Goal: Navigation & Orientation: Understand site structure

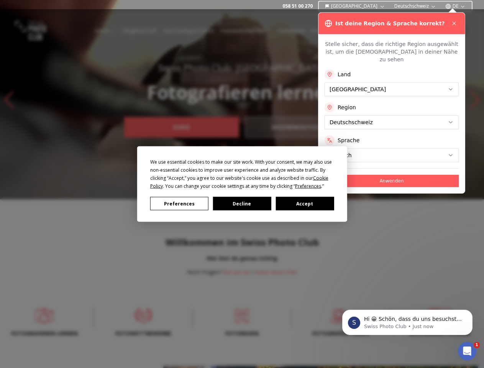
click at [242, 184] on div "We use essential cookies to make our site work. With your consent, we may also …" at bounding box center [242, 174] width 184 height 32
click at [308, 186] on span "Preferences" at bounding box center [308, 186] width 26 height 7
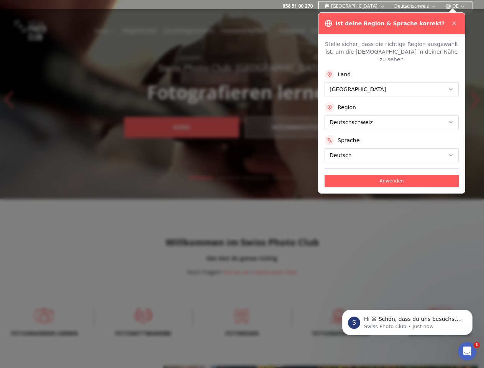
click at [179, 203] on div at bounding box center [242, 188] width 484 height 358
click at [242, 203] on div at bounding box center [242, 188] width 484 height 358
click at [304, 203] on div at bounding box center [242, 188] width 484 height 358
click at [407, 322] on p "Hi 😀 Schön, dass du uns besuchst. [PERSON_NAME]' uns gerne jederzeit Fragen ode…" at bounding box center [413, 319] width 99 height 8
click at [474, 312] on div at bounding box center [242, 188] width 484 height 358
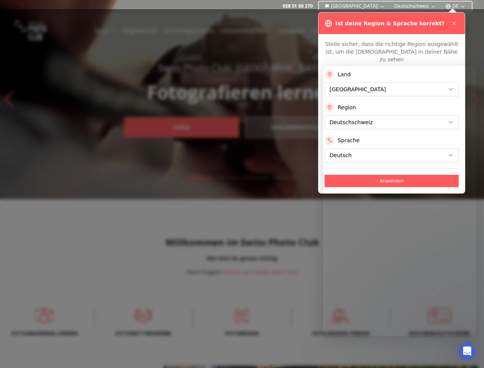
click at [467, 351] on icon "Open Intercom Messenger" at bounding box center [467, 351] width 13 height 13
